Goal: Contribute content

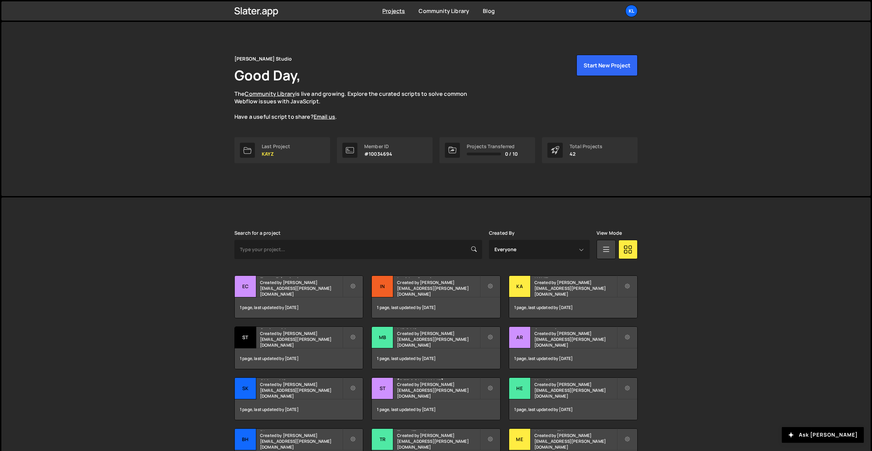
scroll to position [75, 0]
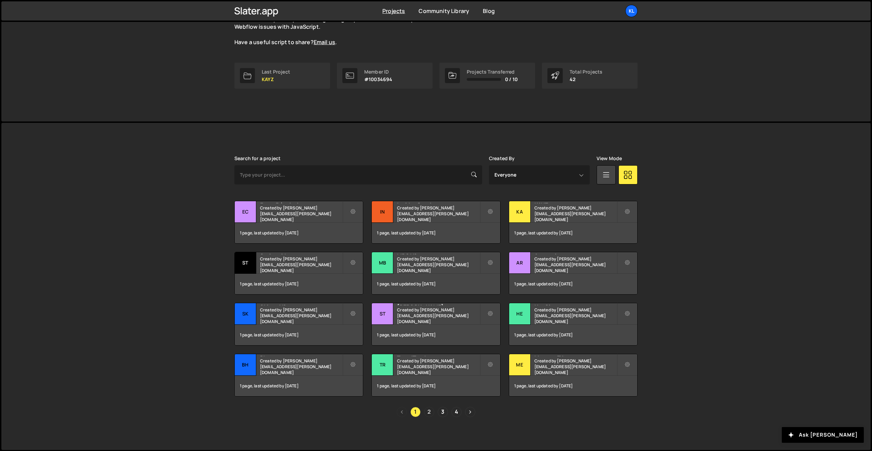
click at [431, 412] on link "2" at bounding box center [429, 411] width 10 height 10
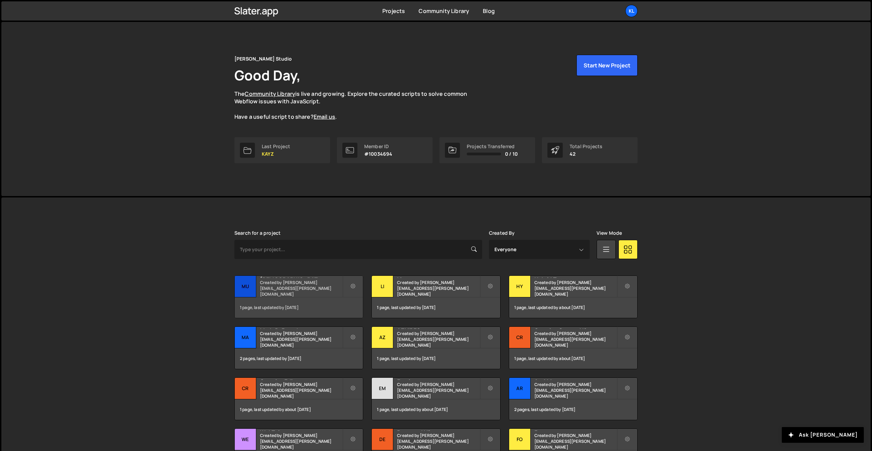
click at [299, 289] on small "Created by [PERSON_NAME][EMAIL_ADDRESS][PERSON_NAME][DOMAIN_NAME]" at bounding box center [301, 287] width 82 height 17
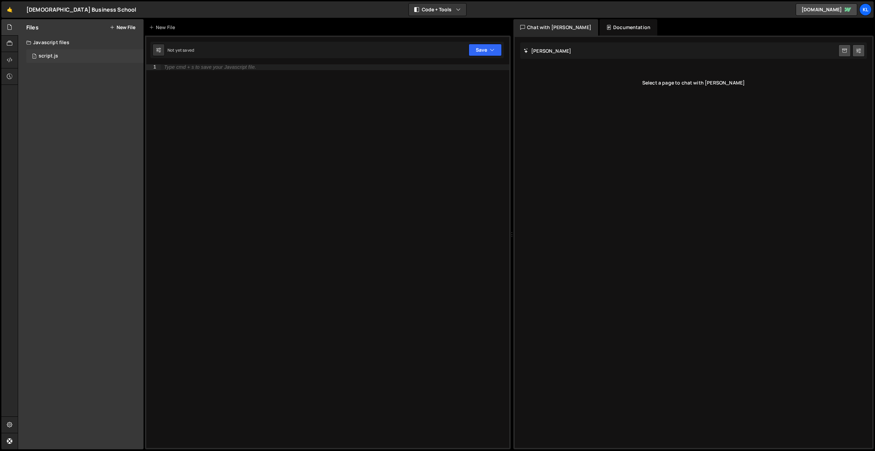
click at [54, 56] on div "script.js" at bounding box center [48, 56] width 19 height 6
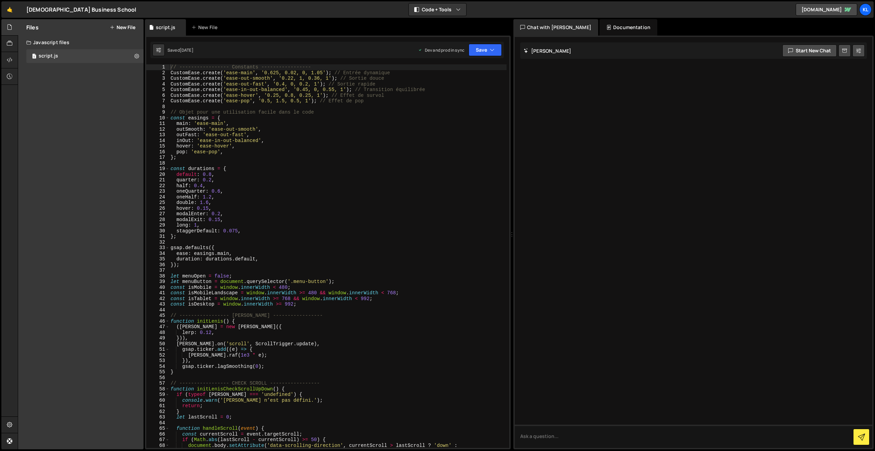
click at [280, 131] on div "// ----------------- Constants ----------------- CustomEase . create ( 'ease-ma…" at bounding box center [337, 261] width 337 height 394
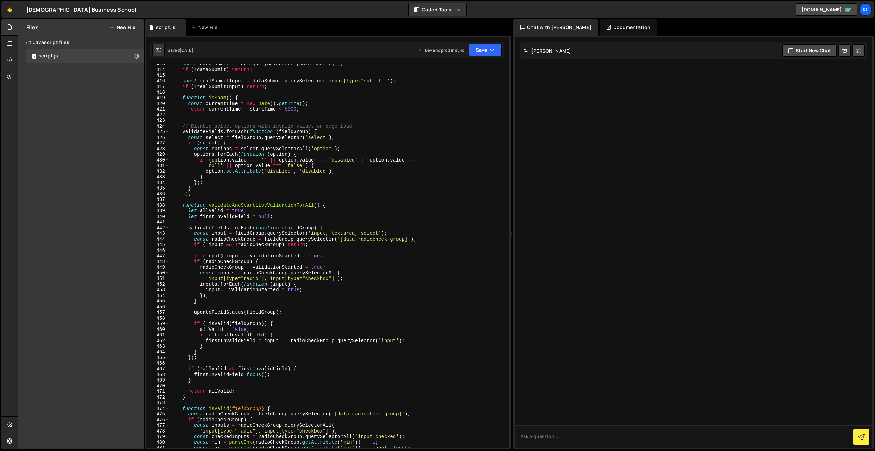
scroll to position [2840, 0]
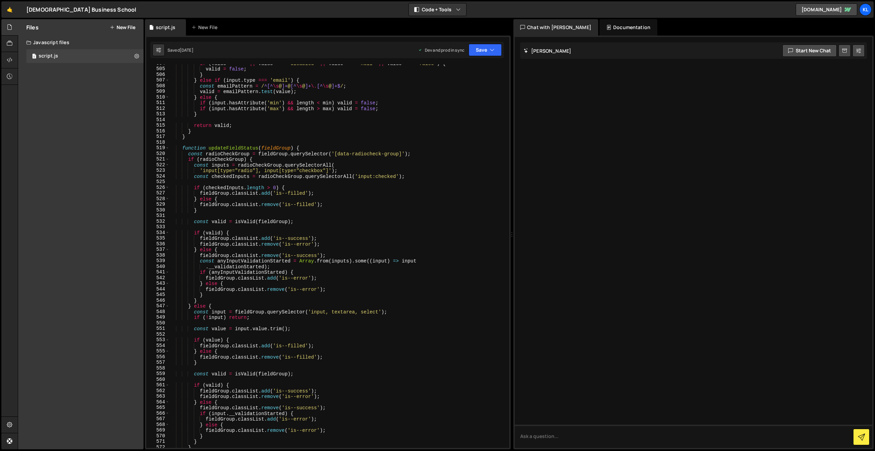
click at [243, 175] on div "if ( value === '' || value === 'disabled' || value === 'null' || value === 'fal…" at bounding box center [337, 258] width 337 height 394
type textarea "}"
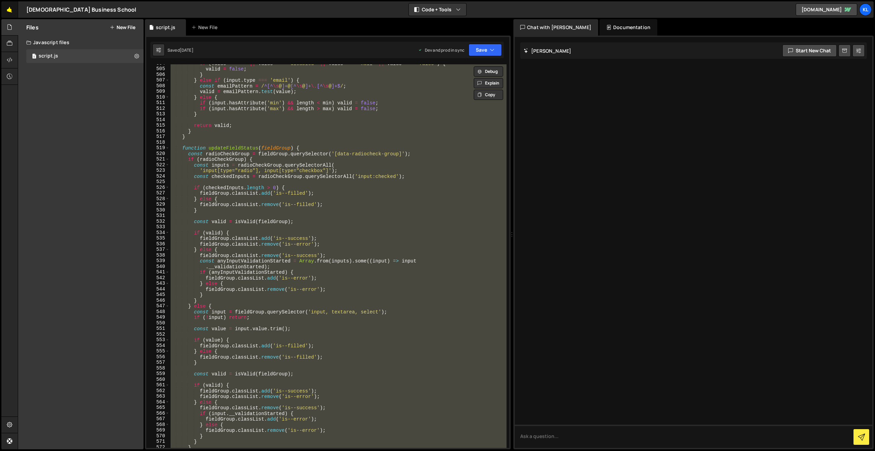
click at [11, 12] on link "🤙" at bounding box center [9, 9] width 17 height 16
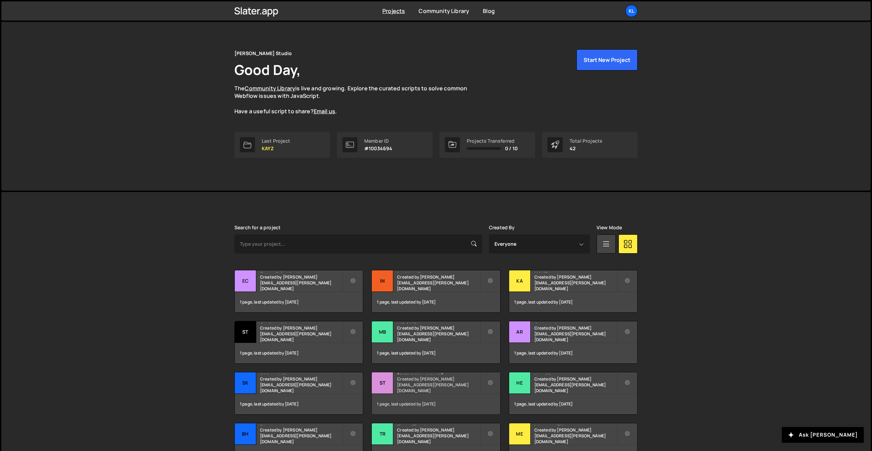
scroll to position [75, 0]
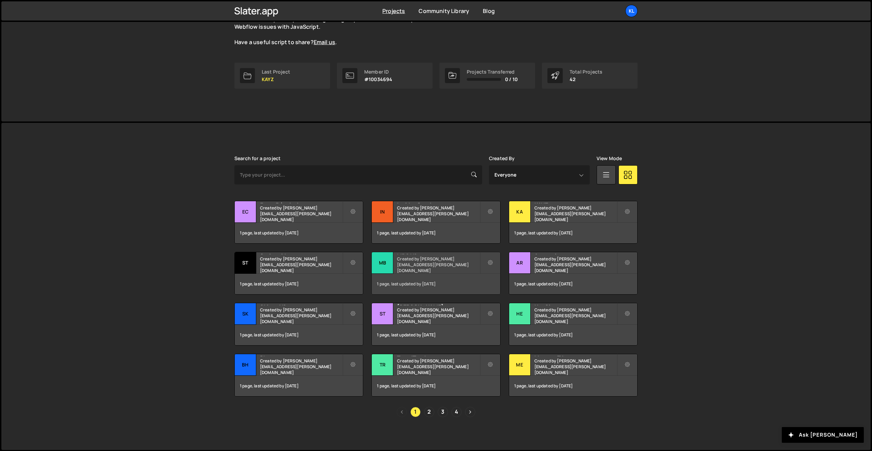
click at [414, 263] on div "MBS V2 Created by clem.deodat@gmail.com" at bounding box center [436, 262] width 128 height 21
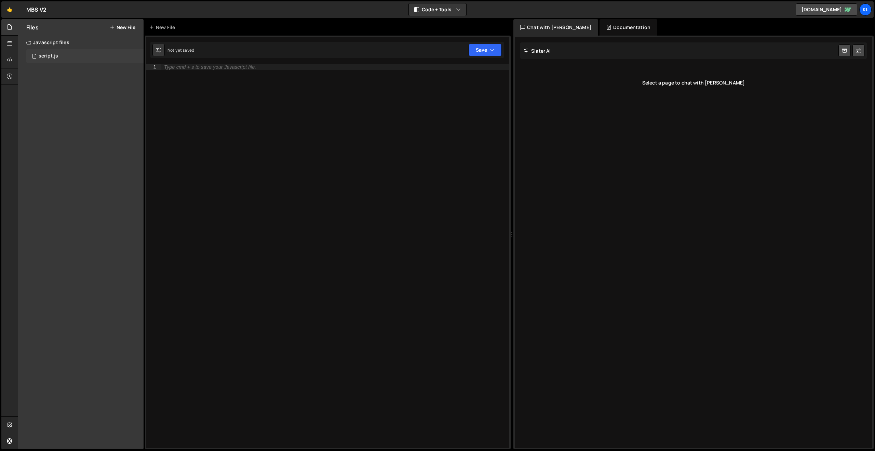
click at [71, 58] on div "1 script.js 0" at bounding box center [84, 56] width 117 height 14
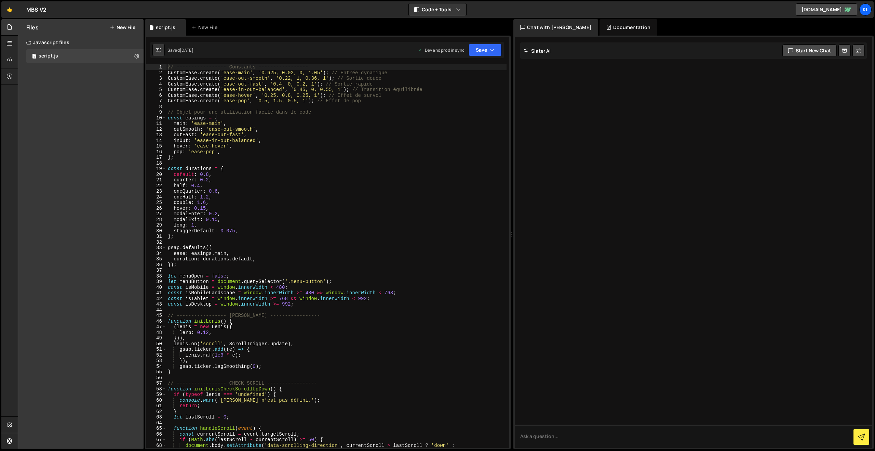
click at [336, 189] on div "// ----------------- Constants ----------------- CustomEase . create ( 'ease-ma…" at bounding box center [336, 261] width 340 height 394
type textarea "}"
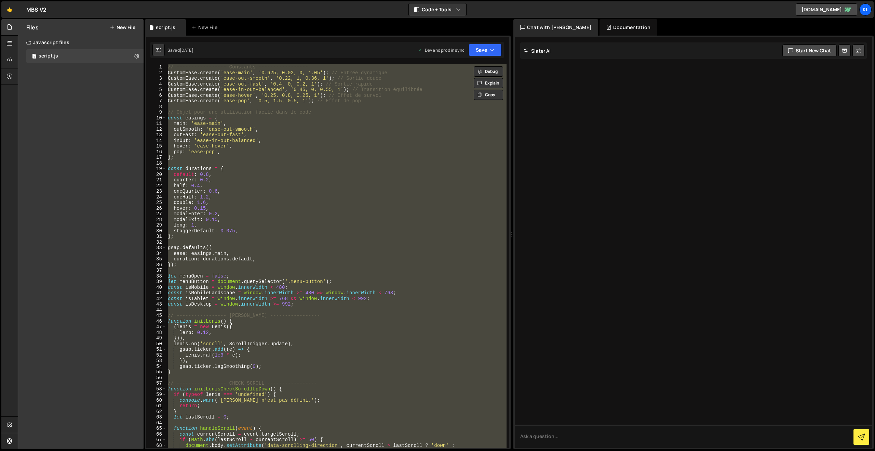
paste textarea
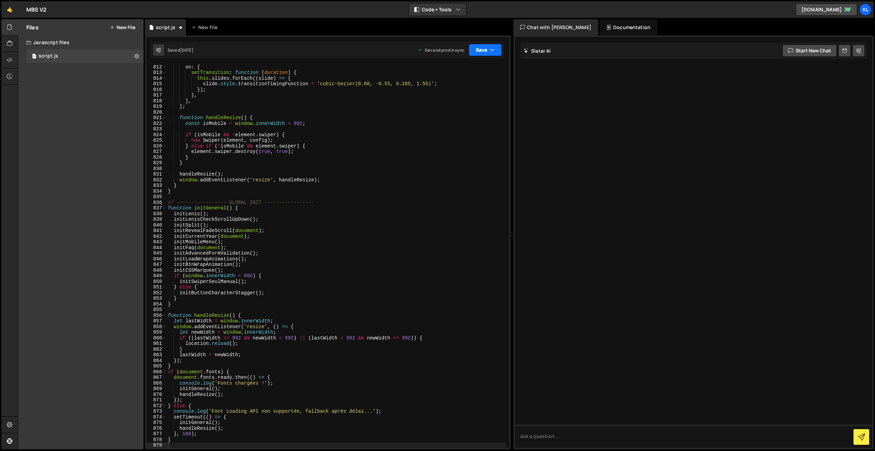
click at [485, 49] on button "Save" at bounding box center [485, 50] width 33 height 12
click at [449, 100] on button "Save to Production S Saved [DATE]" at bounding box center [462, 93] width 82 height 22
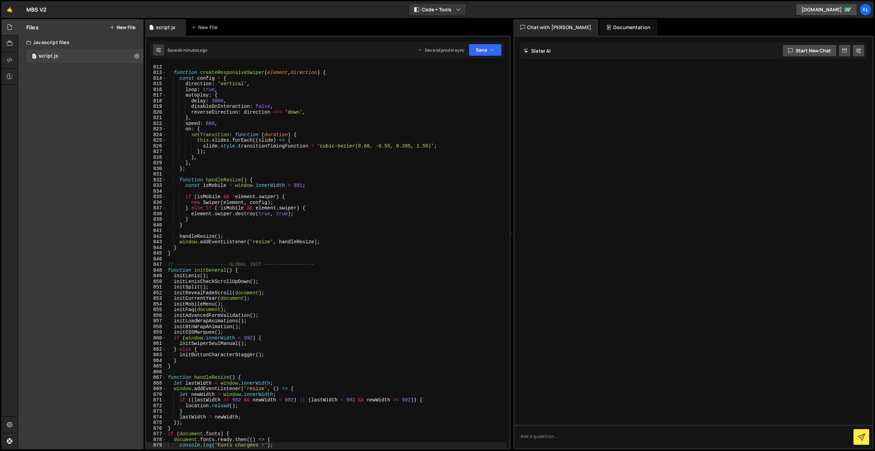
click at [276, 160] on div "function createResponsiveSwiper ( element , direction ) { const config = { dire…" at bounding box center [336, 261] width 340 height 394
type textarea "}"
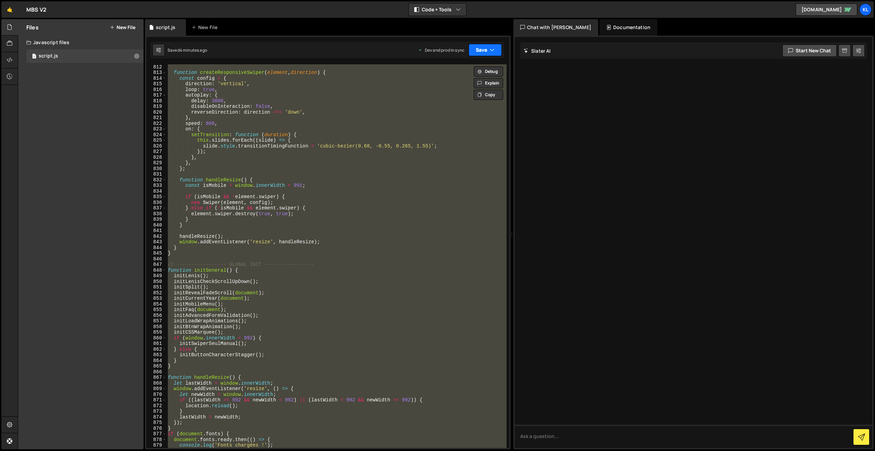
paste textarea
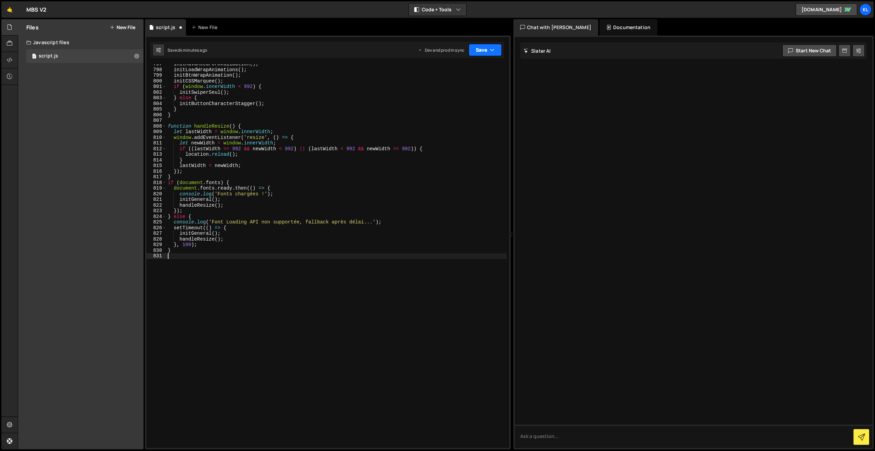
click at [478, 51] on button "Save" at bounding box center [485, 50] width 33 height 12
click at [451, 89] on div "Save to Production S" at bounding box center [462, 88] width 71 height 7
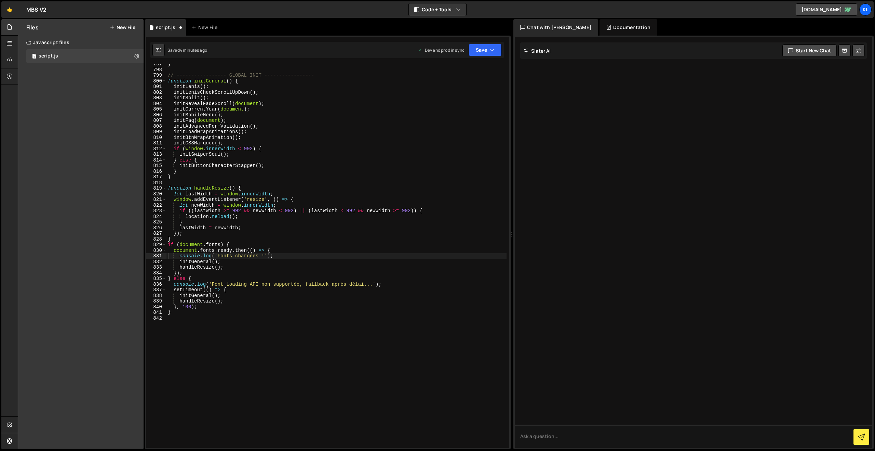
scroll to position [4492, 0]
click at [267, 153] on div "} // ----------------- GLOBAL INIT ----------------- function initGeneral ( ) {…" at bounding box center [336, 258] width 340 height 394
type textarea "}"
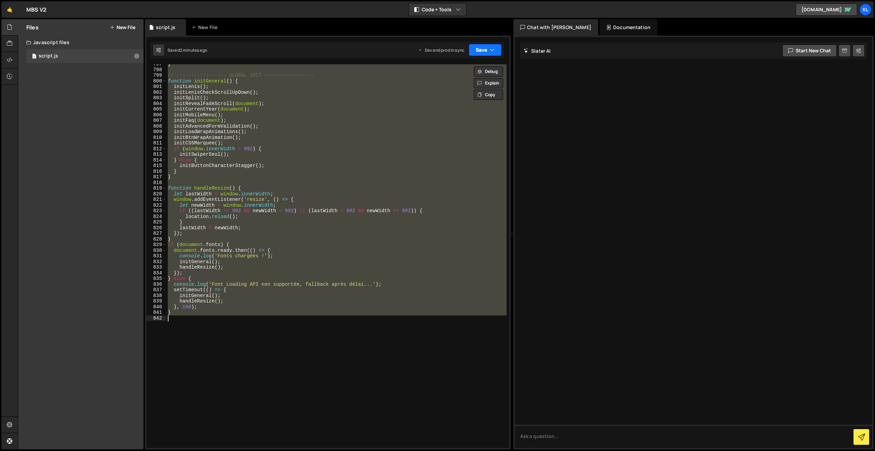
paste textarea
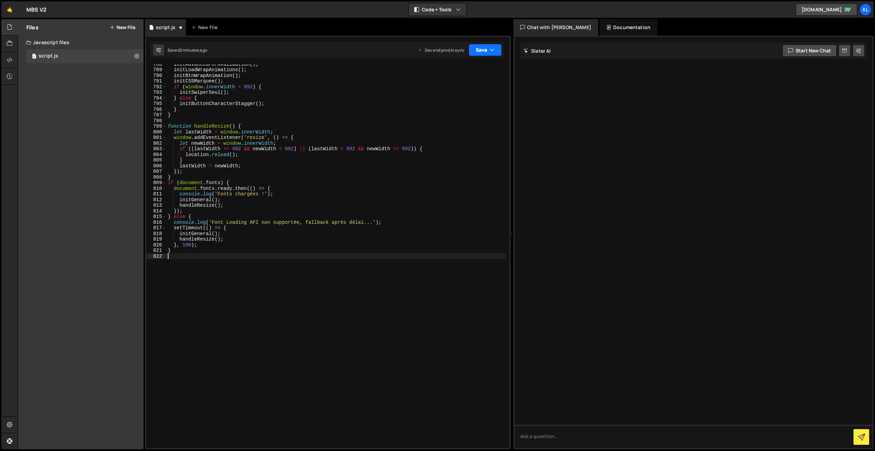
drag, startPoint x: 486, startPoint y: 49, endPoint x: 484, endPoint y: 54, distance: 5.5
click at [486, 49] on button "Save" at bounding box center [485, 50] width 33 height 12
click at [453, 89] on div "Save to Production S" at bounding box center [462, 88] width 71 height 7
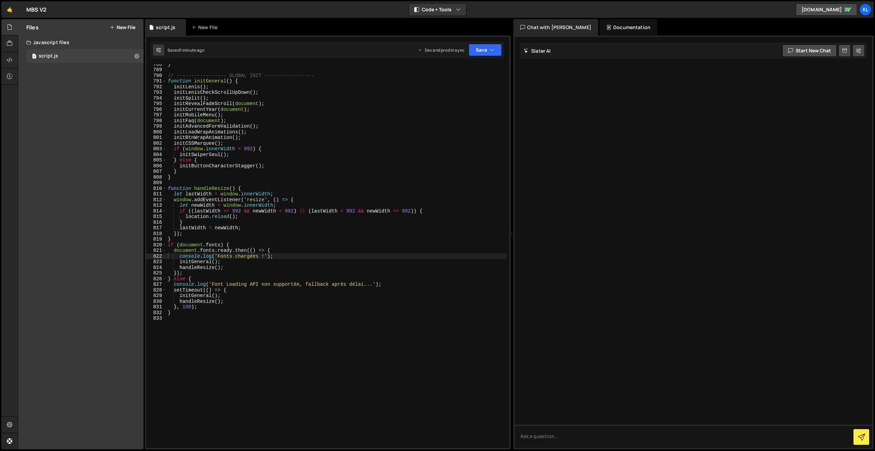
click at [307, 165] on div "} // ----------------- GLOBAL INIT ----------------- function initGeneral ( ) {…" at bounding box center [336, 258] width 340 height 394
type textarea "}"
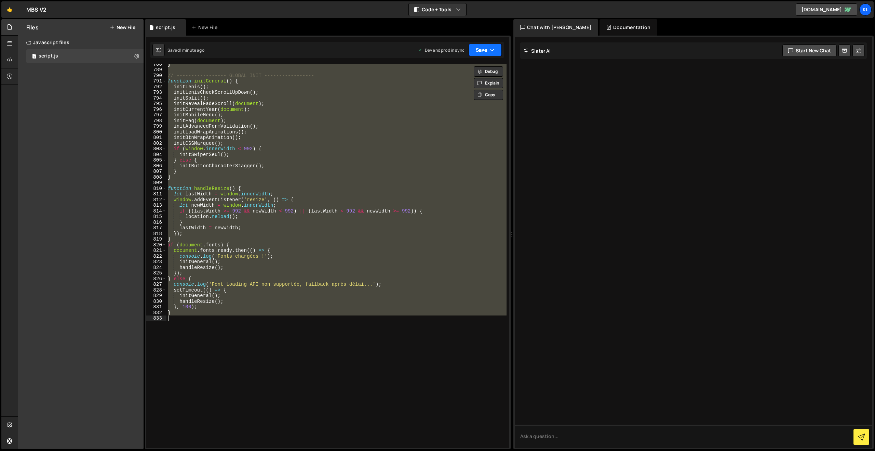
paste textarea
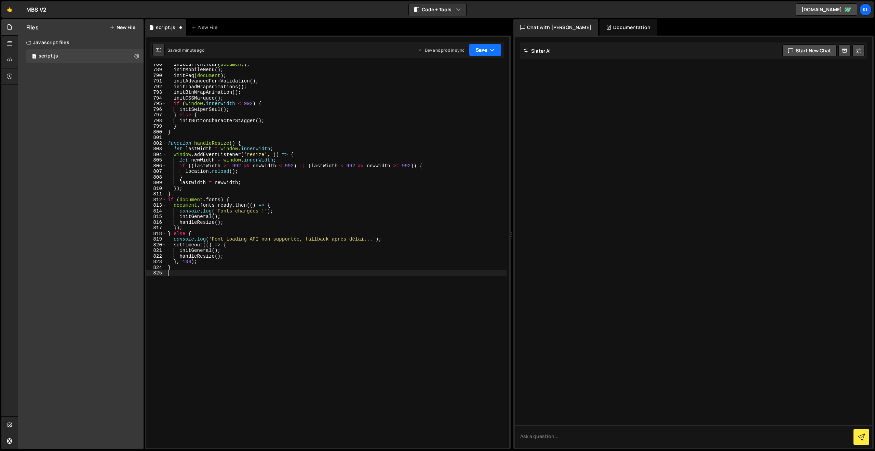
click at [482, 44] on button "Save" at bounding box center [485, 50] width 33 height 12
drag, startPoint x: 450, startPoint y: 92, endPoint x: 347, endPoint y: 14, distance: 129.2
click at [450, 92] on div "Save to Production S" at bounding box center [462, 88] width 71 height 7
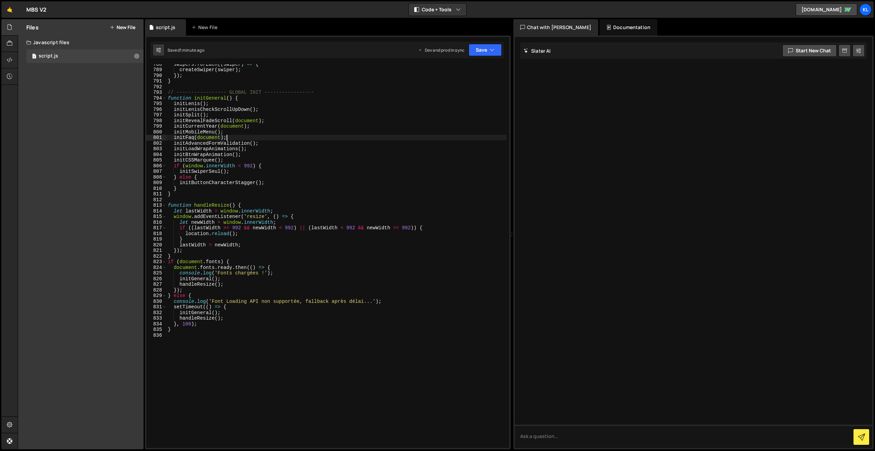
click at [302, 140] on div "swipers . forEach (( swiper ) => { createSwiper ( swiper ) ; }) ; } // --------…" at bounding box center [336, 258] width 340 height 394
type textarea "}"
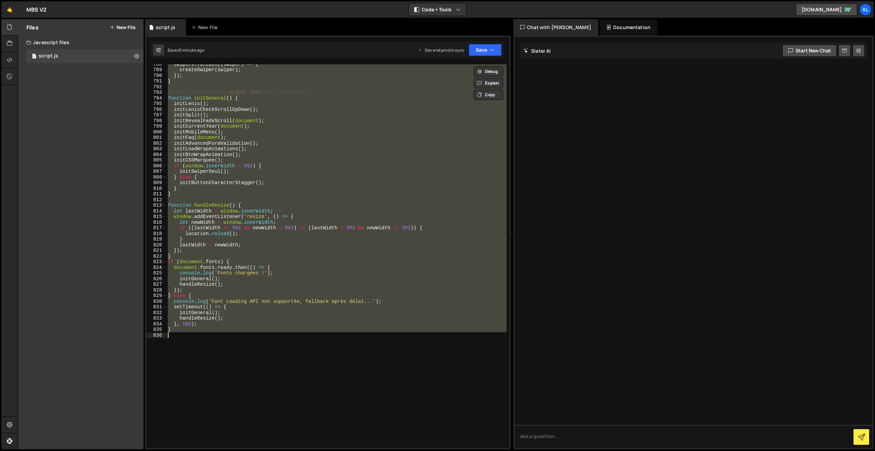
paste textarea
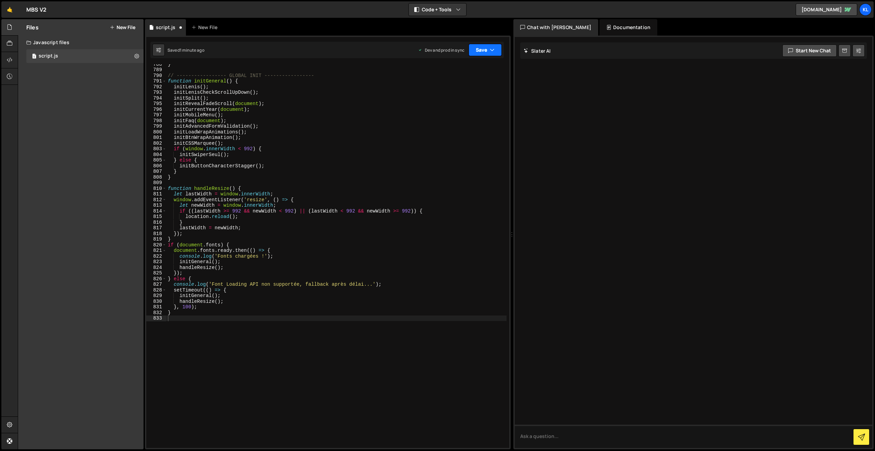
click at [478, 48] on button "Save" at bounding box center [485, 50] width 33 height 12
click at [455, 92] on div "Save to Production S" at bounding box center [462, 88] width 71 height 7
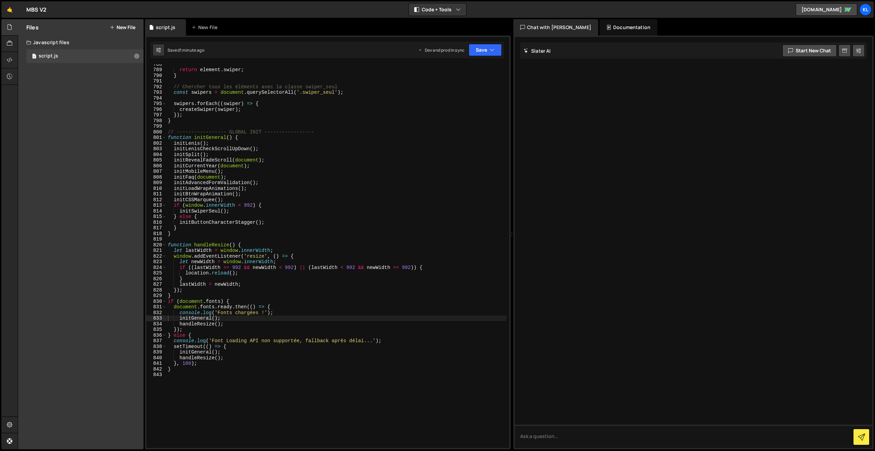
drag, startPoint x: 316, startPoint y: 164, endPoint x: 334, endPoint y: 126, distance: 41.7
click at [316, 164] on div "return element . swiper ; } // Chercher tous les éléments avec la classe swiper…" at bounding box center [336, 258] width 340 height 394
type textarea "}"
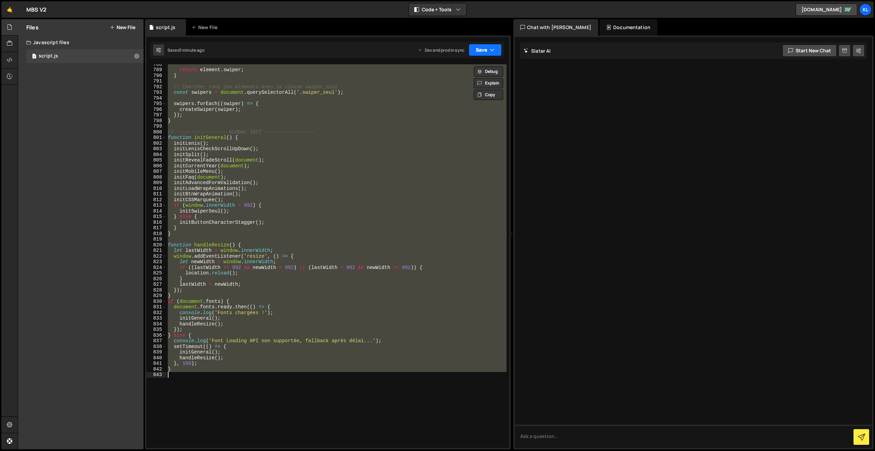
paste textarea
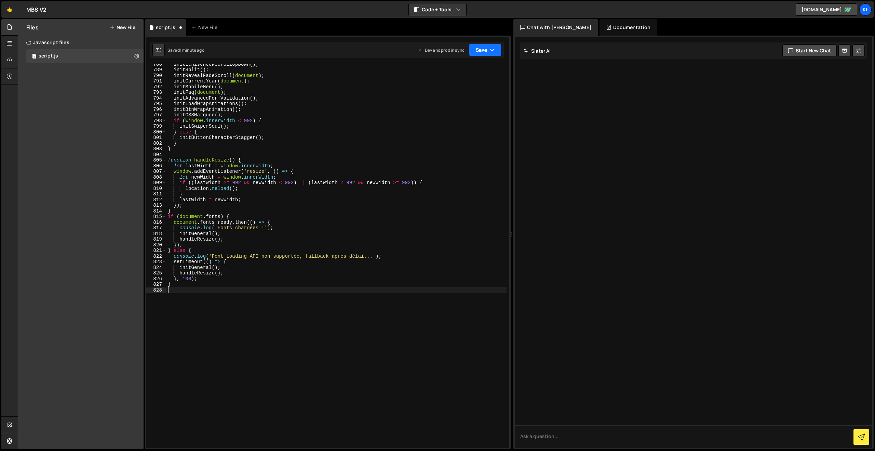
click at [479, 48] on button "Save" at bounding box center [485, 50] width 33 height 12
click at [455, 96] on div "1 minute ago" at bounding box center [451, 96] width 24 height 6
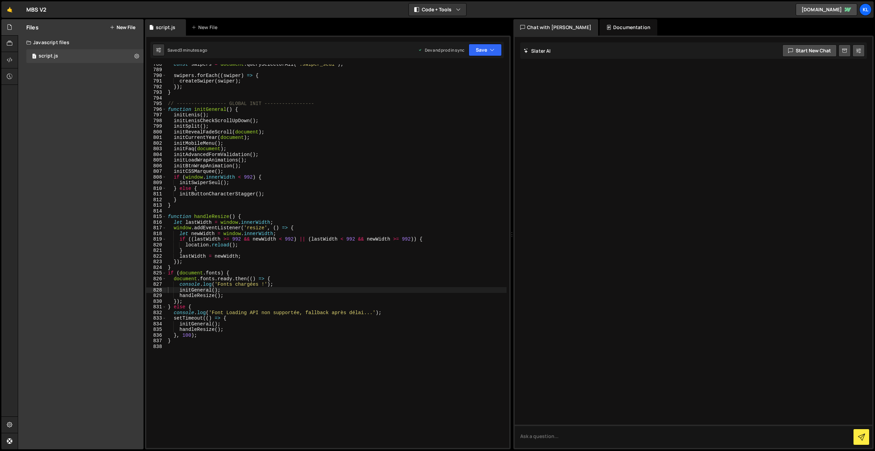
drag, startPoint x: 373, startPoint y: 188, endPoint x: 392, endPoint y: 172, distance: 25.0
click at [379, 191] on div "const swipers = document . querySelectorAll ( '.swiper_seul' ) ; swipers . forE…" at bounding box center [336, 258] width 340 height 394
type textarea "}"
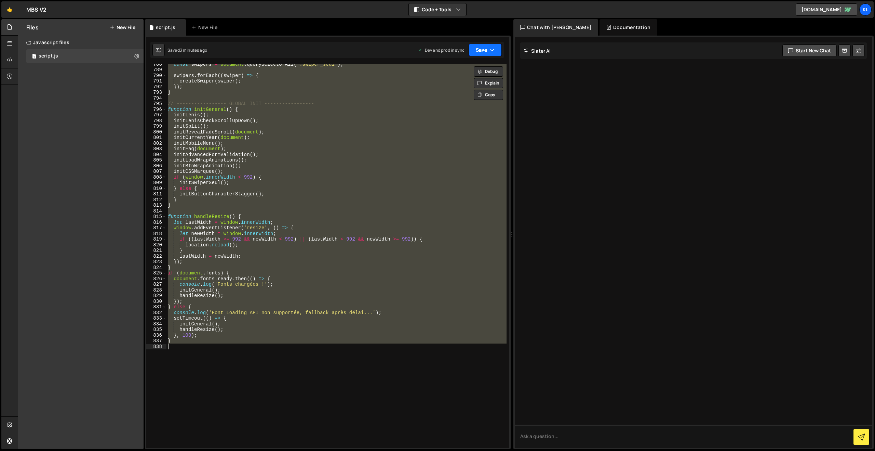
paste textarea
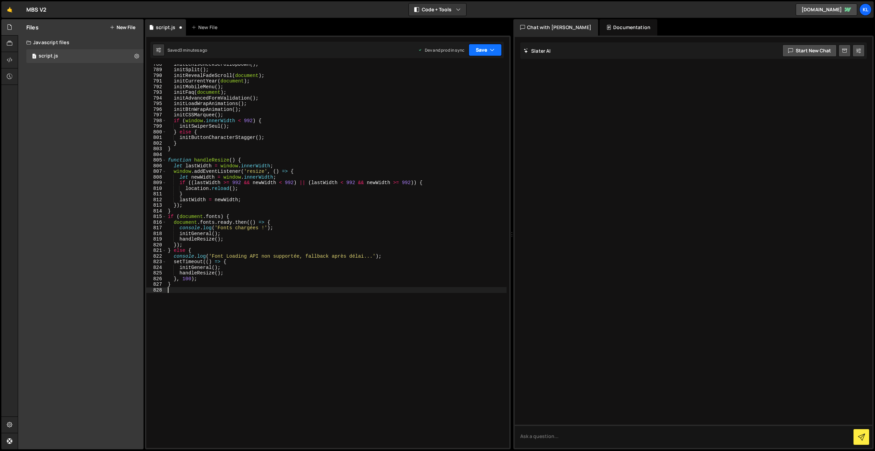
drag, startPoint x: 492, startPoint y: 46, endPoint x: 480, endPoint y: 61, distance: 18.3
click at [491, 46] on icon "button" at bounding box center [492, 49] width 5 height 7
click at [452, 94] on div "3 minutes ago" at bounding box center [452, 96] width 27 height 6
